Goal: Check status: Check status

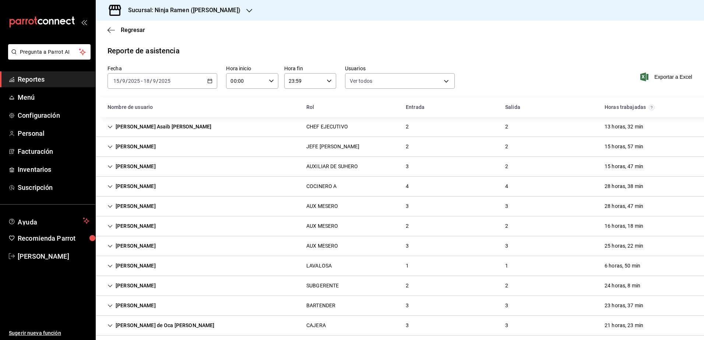
scroll to position [723, 0]
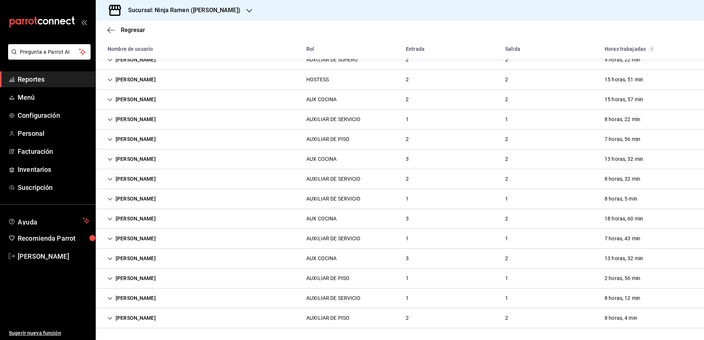
click at [231, 13] on div "Sucursal: Ninja Ramen ([PERSON_NAME])" at bounding box center [179, 10] width 154 height 21
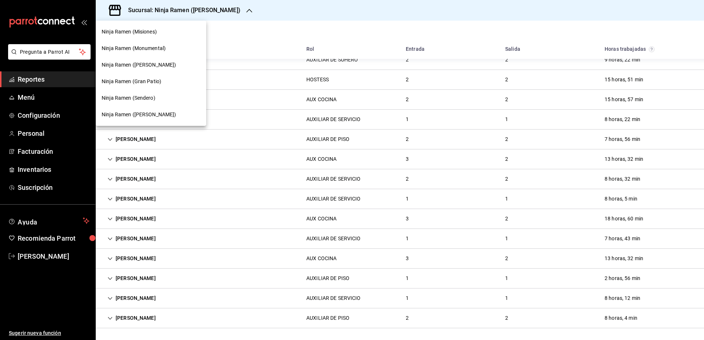
click at [152, 22] on nav "Ninja Ramen (Misiones) Ninja Ramen (Monumental) Ninja Ramen ([PERSON_NAME]) Nin…" at bounding box center [151, 73] width 110 height 105
click at [154, 28] on div "Ninja Ramen (Misiones)" at bounding box center [151, 32] width 110 height 17
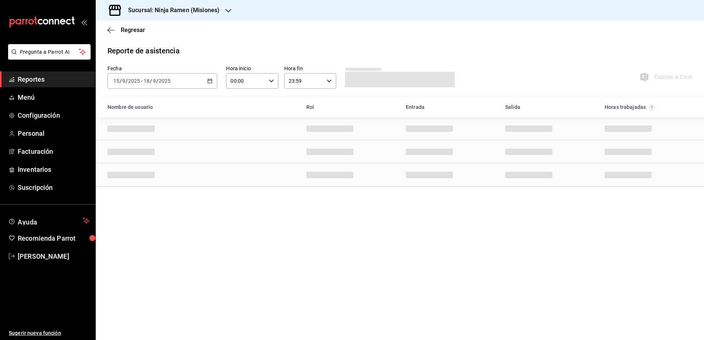
click at [173, 82] on div "[DATE] [DATE] - [DATE] [DATE]" at bounding box center [162, 80] width 110 height 15
click at [224, 49] on div "Reporte de asistencia" at bounding box center [399, 50] width 585 height 11
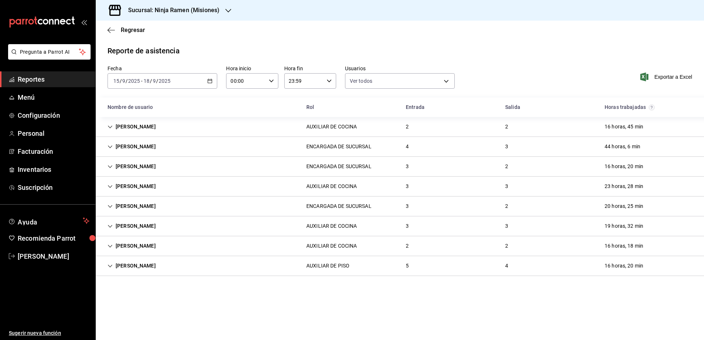
click at [110, 265] on icon "Cell" at bounding box center [109, 266] width 5 height 5
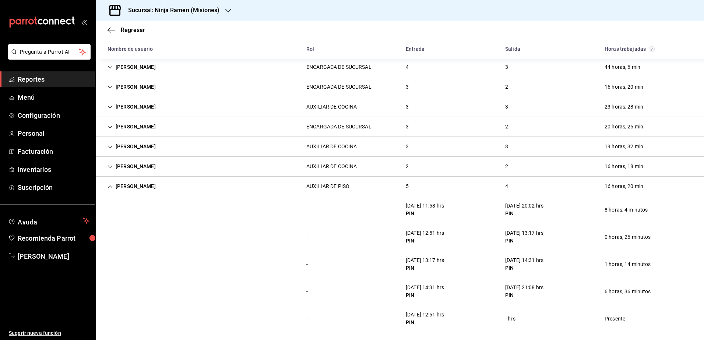
scroll to position [84, 0]
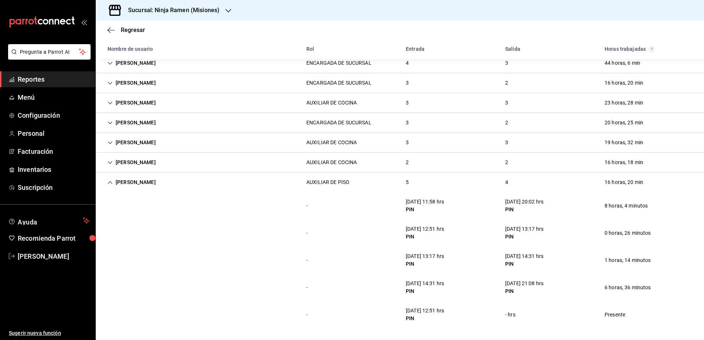
drag, startPoint x: 115, startPoint y: 182, endPoint x: 111, endPoint y: 182, distance: 4.4
click at [114, 182] on div "[PERSON_NAME]" at bounding box center [132, 183] width 60 height 14
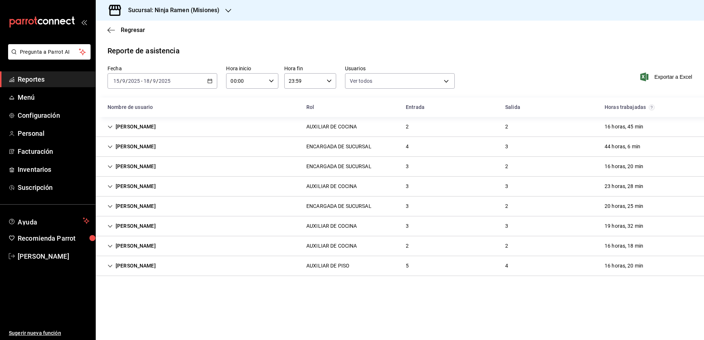
scroll to position [0, 0]
click at [111, 246] on icon "Cell" at bounding box center [109, 246] width 5 height 5
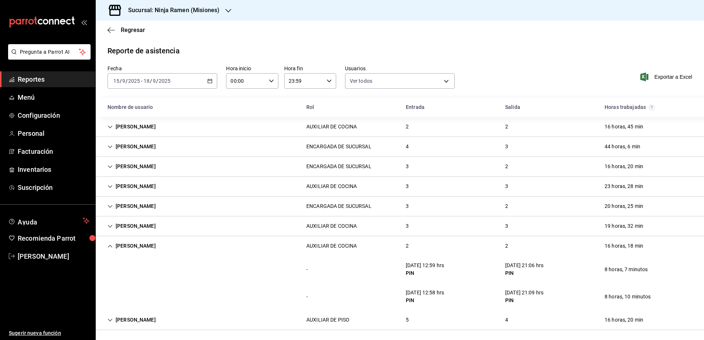
scroll to position [2, 0]
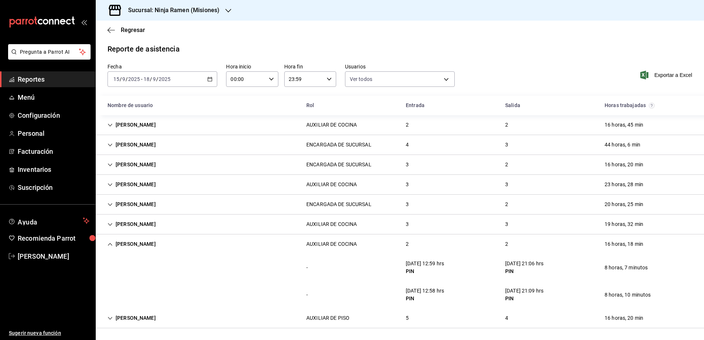
click at [228, 8] on icon "button" at bounding box center [228, 11] width 6 height 6
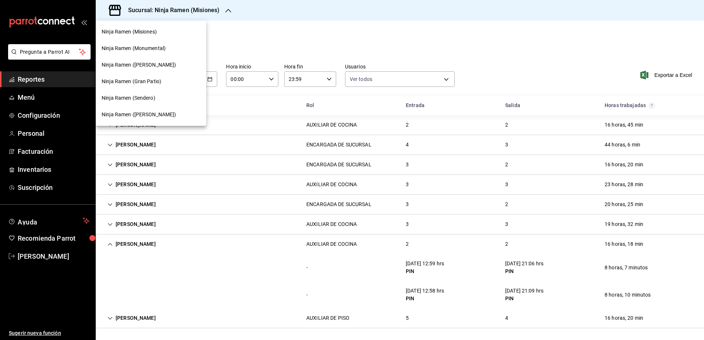
click at [152, 94] on span "Ninja Ramen (Sendero)" at bounding box center [129, 98] width 54 height 8
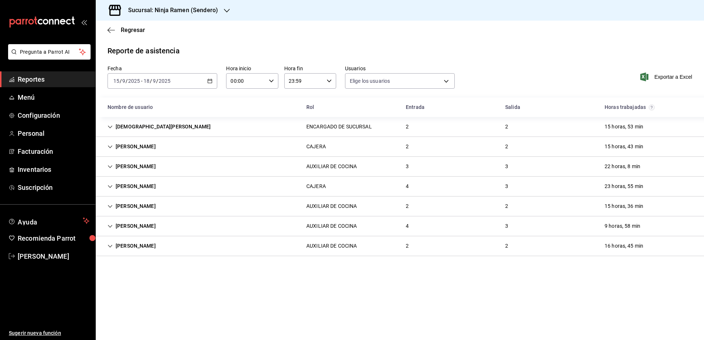
type input "b1f7ea7f-580f-4eb0-b037-e18308735fba,197fbe5c-df84-4d5e-a2a4-69e89dcddb51,a8fe1…"
click at [109, 246] on icon "Cell" at bounding box center [110, 246] width 4 height 3
type input "b1f7ea7f-580f-4eb0-b037-e18308735fba,197fbe5c-df84-4d5e-a2a4-69e89dcddb51,a8fe1…"
click at [109, 245] on icon "Cell" at bounding box center [109, 246] width 5 height 5
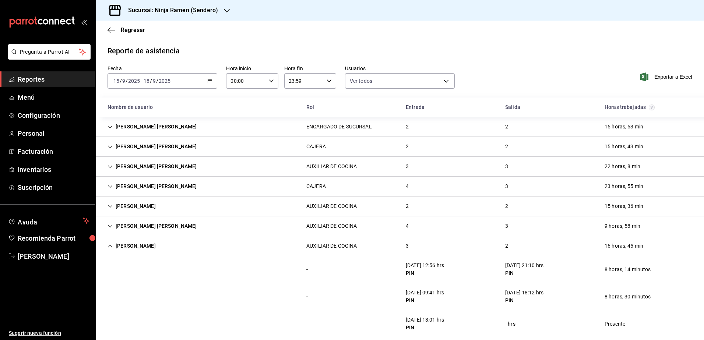
click at [109, 245] on icon "Cell" at bounding box center [109, 246] width 5 height 5
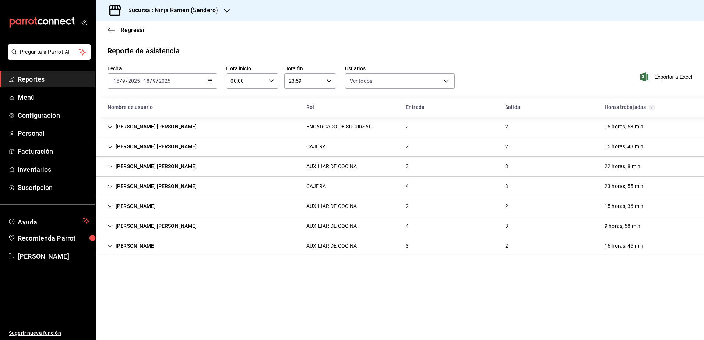
click at [207, 11] on h3 "Sucursal: Ninja Ramen (Sendero)" at bounding box center [170, 10] width 96 height 9
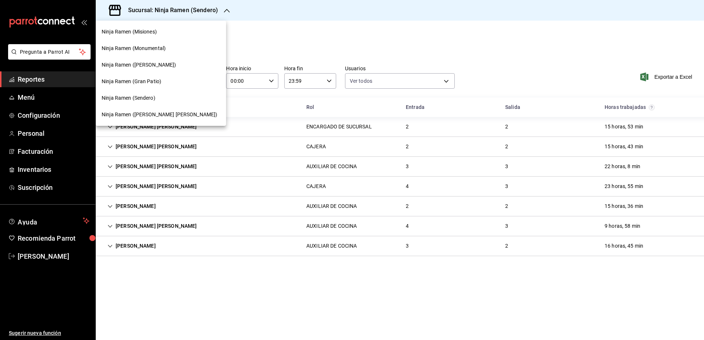
click at [158, 33] on div "Ninja Ramen (Misiones)" at bounding box center [161, 32] width 119 height 8
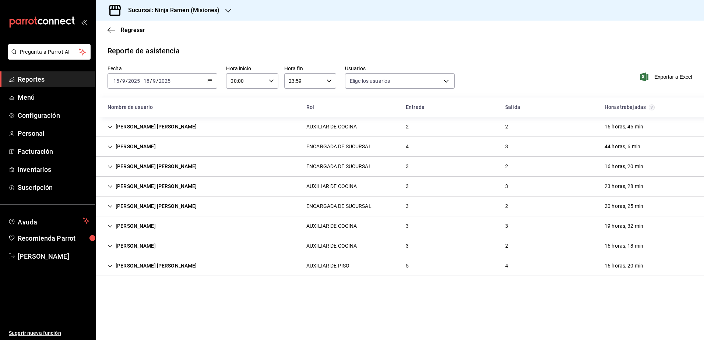
type input "dcba00ba-ce31-47e6-a4c7-8d881b2b0979,b1f7ea7f-580f-4eb0-b037-e18308735fba,197fb…"
click at [107, 248] on div "[PERSON_NAME]" at bounding box center [132, 246] width 60 height 14
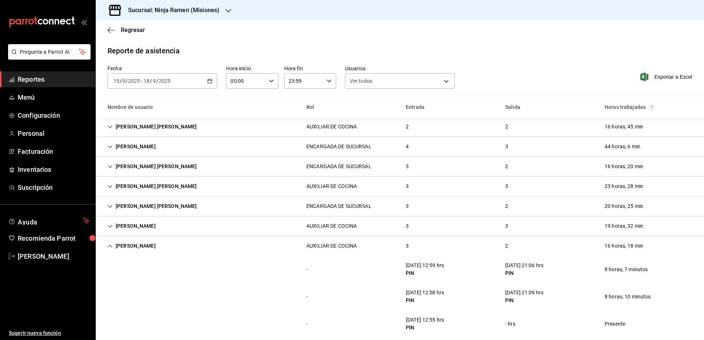
click at [107, 248] on div "[PERSON_NAME]" at bounding box center [132, 246] width 60 height 14
